Goal: Check status: Check status

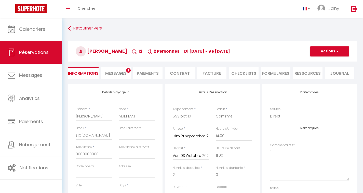
click at [34, 52] on span "Réservations" at bounding box center [34, 52] width 30 height 6
select select "not_cancelled"
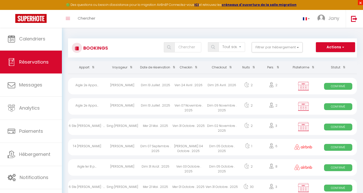
scroll to position [71, 0]
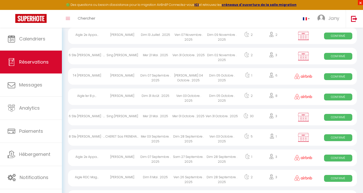
click at [361, 3] on span "×" at bounding box center [360, 2] width 5 height 5
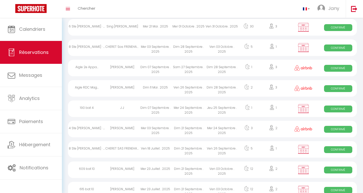
scroll to position [156, 0]
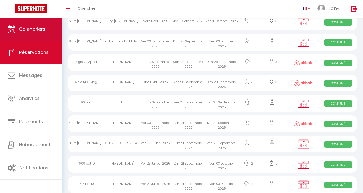
click at [37, 31] on span "Calendriers" at bounding box center [32, 29] width 26 height 6
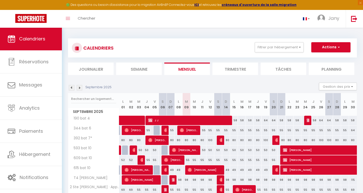
click at [312, 150] on span "[PERSON_NAME]" at bounding box center [353, 151] width 141 height 10
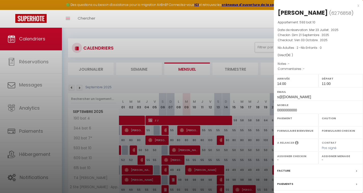
select select "OK"
select select "KO"
select select "0"
select select "1"
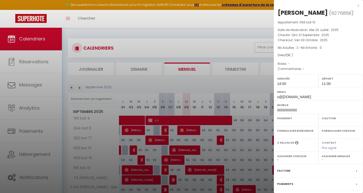
select select
